Goal: Task Accomplishment & Management: Manage account settings

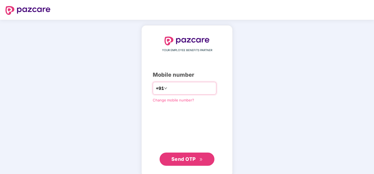
click at [168, 87] on input "number" at bounding box center [190, 88] width 45 height 9
type input "**********"
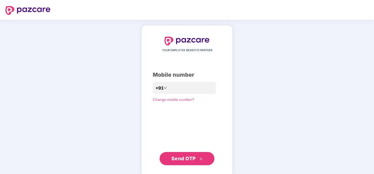
click at [190, 160] on span "Send OTP" at bounding box center [183, 158] width 24 height 6
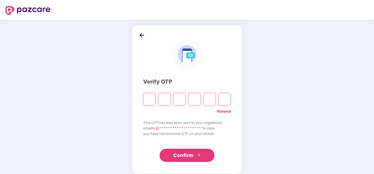
paste input "*"
type input "*"
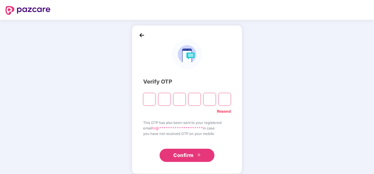
type input "*"
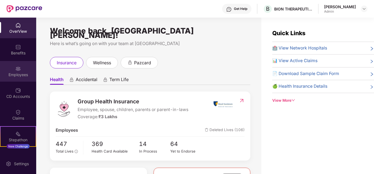
click at [16, 73] on div "Employees" at bounding box center [18, 74] width 36 height 5
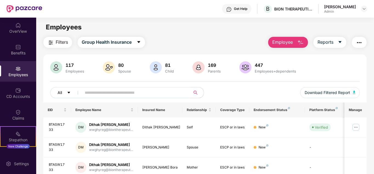
click at [67, 92] on icon "caret-down" at bounding box center [69, 93] width 4 height 4
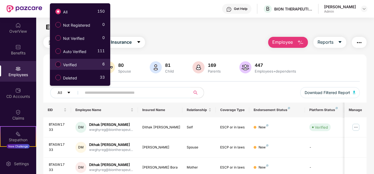
click at [85, 61] on div "Verified 6" at bounding box center [79, 64] width 52 height 9
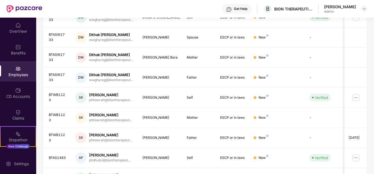
scroll to position [164, 0]
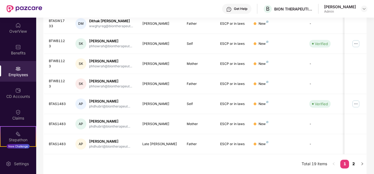
click at [355, 164] on link "2" at bounding box center [353, 163] width 9 height 8
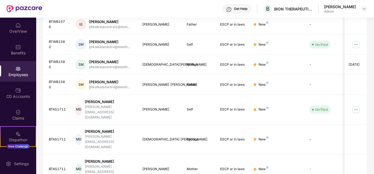
scroll to position [144, 0]
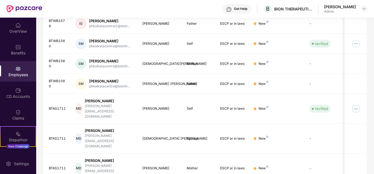
click at [14, 72] on div "Employees" at bounding box center [18, 74] width 36 height 5
click at [15, 98] on div "CD Accounts" at bounding box center [18, 96] width 36 height 5
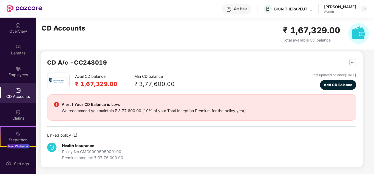
scroll to position [5, 0]
click at [18, 52] on div "Benefits" at bounding box center [18, 52] width 36 height 5
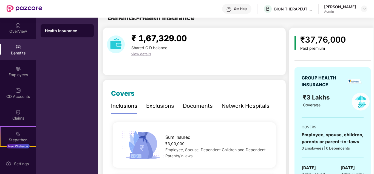
scroll to position [144, 0]
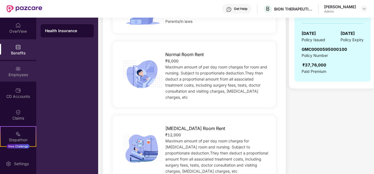
click at [20, 73] on div "Employees" at bounding box center [18, 74] width 36 height 5
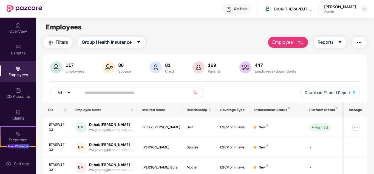
click at [71, 93] on button "All" at bounding box center [66, 92] width 33 height 11
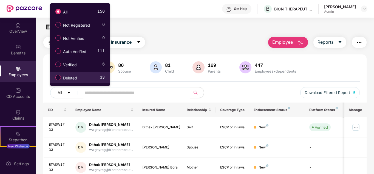
click at [80, 78] on label "Deleted" at bounding box center [67, 77] width 29 height 9
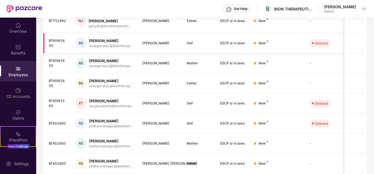
scroll to position [164, 0]
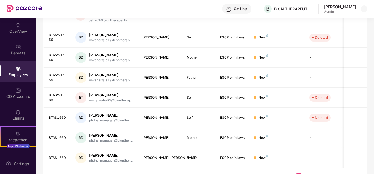
click at [310, 173] on link "2" at bounding box center [307, 177] width 9 height 8
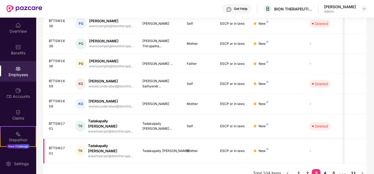
scroll to position [173, 0]
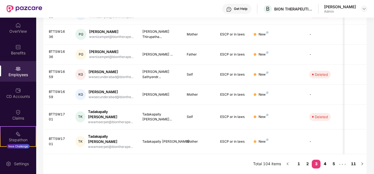
click at [326, 165] on link "4" at bounding box center [325, 163] width 9 height 8
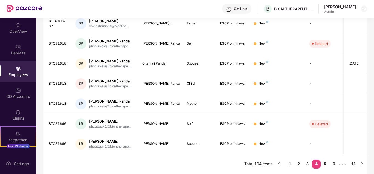
scroll to position [164, 0]
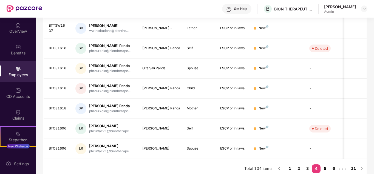
click at [326, 164] on link "5" at bounding box center [325, 168] width 9 height 8
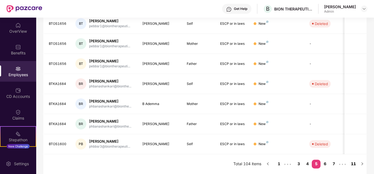
click at [354, 164] on link "11" at bounding box center [353, 163] width 9 height 8
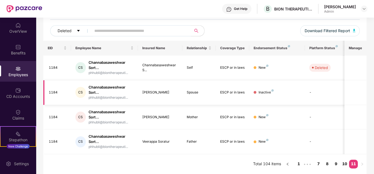
scroll to position [62, 0]
